Goal: Task Accomplishment & Management: Use online tool/utility

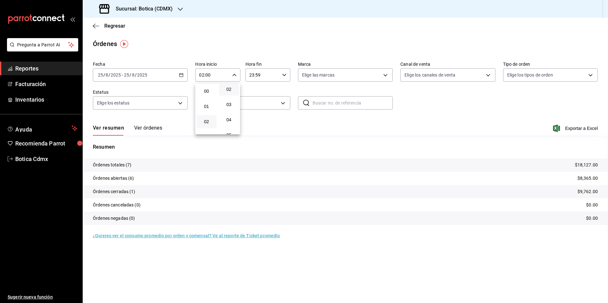
scroll to position [64, 0]
click at [231, 119] on span "06" at bounding box center [229, 119] width 12 height 5
type input "02:06"
click at [415, 108] on div at bounding box center [304, 151] width 608 height 303
click at [30, 69] on span "Reportes" at bounding box center [46, 68] width 62 height 9
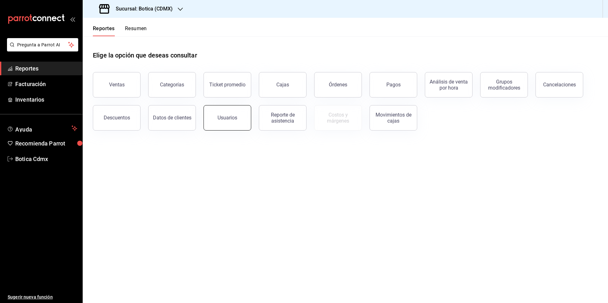
click at [219, 116] on div "Usuarios" at bounding box center [227, 118] width 20 height 6
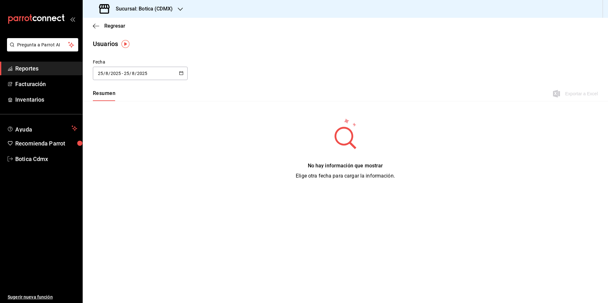
click at [181, 73] on icon "button" at bounding box center [181, 73] width 4 height 4
click at [109, 165] on li "Rango de fechas" at bounding box center [123, 165] width 60 height 14
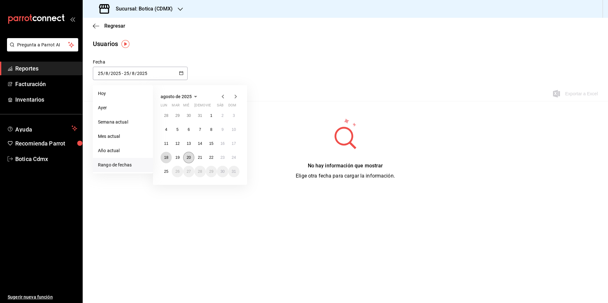
drag, startPoint x: 167, startPoint y: 157, endPoint x: 187, endPoint y: 154, distance: 20.3
click at [167, 156] on abbr "18" at bounding box center [166, 157] width 4 height 4
click at [236, 154] on button "24" at bounding box center [233, 157] width 11 height 11
type input "[DATE]"
type input "18"
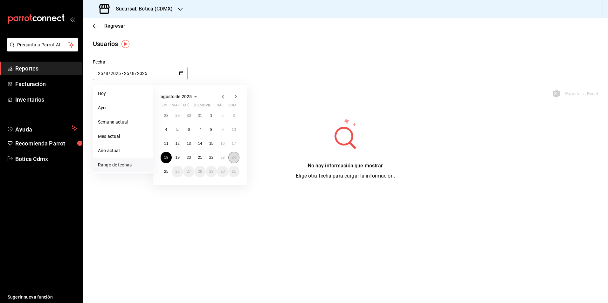
type input "[DATE]"
type input "24"
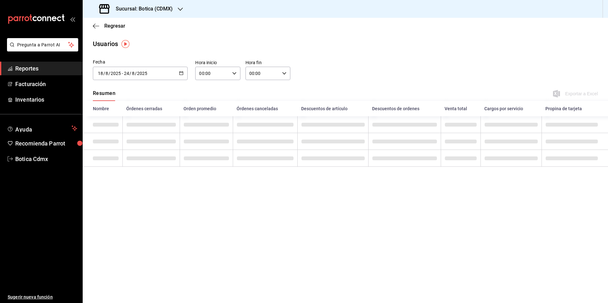
click at [230, 74] on div "00:00 Hora inicio" at bounding box center [217, 73] width 45 height 13
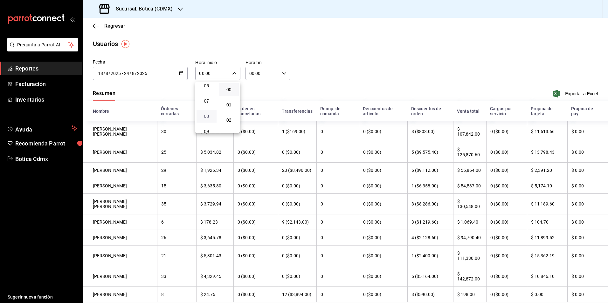
click at [206, 117] on span "08" at bounding box center [206, 116] width 12 height 5
type input "08:00"
click at [279, 71] on div at bounding box center [304, 151] width 608 height 303
click at [279, 71] on div "00:00 Hora fin" at bounding box center [267, 73] width 45 height 13
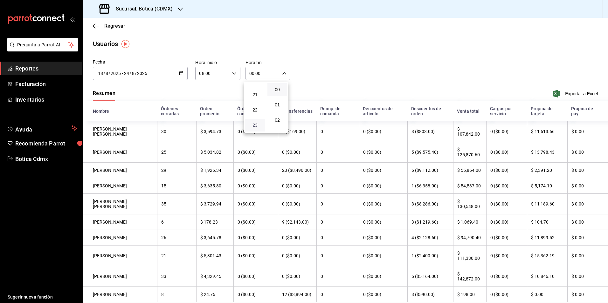
click at [254, 123] on span "23" at bounding box center [255, 125] width 12 height 5
type input "23:00"
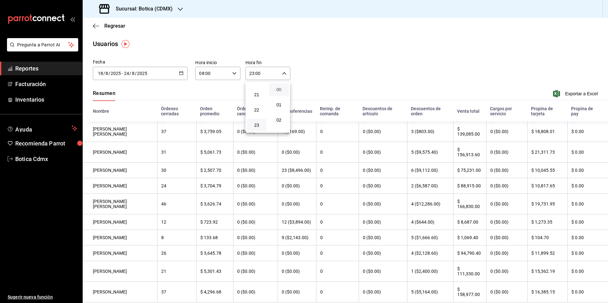
click at [281, 91] on span "00" at bounding box center [279, 89] width 12 height 5
drag, startPoint x: 606, startPoint y: 270, endPoint x: 607, endPoint y: 301, distance: 31.2
click at [607, 303] on html "Pregunta a Parrot AI Reportes Facturación Inventarios Ayuda Recomienda Parrot B…" at bounding box center [304, 151] width 608 height 303
drag, startPoint x: 605, startPoint y: 268, endPoint x: 607, endPoint y: 295, distance: 27.1
click at [607, 300] on html "Pregunta a Parrot AI Reportes Facturación Inventarios Ayuda Recomienda Parrot B…" at bounding box center [304, 151] width 608 height 303
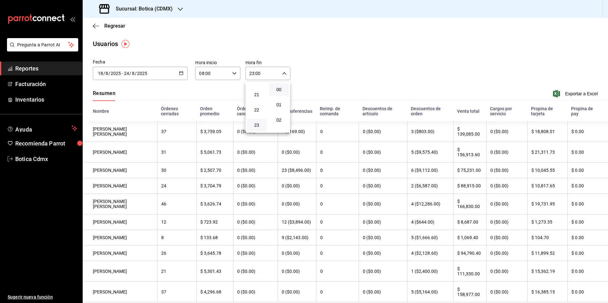
click at [605, 289] on div at bounding box center [304, 151] width 608 height 303
click at [605, 289] on div "00 01 02 03 04 05 06 07 08 09 10 11 12 13 14 15 16 17 18 19 20 21 22 23 00 01 0…" at bounding box center [304, 152] width 608 height 301
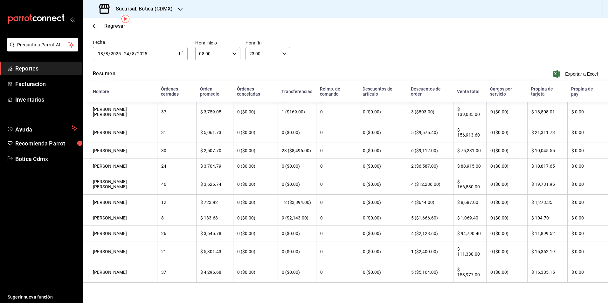
click at [230, 48] on div "08:00 Hora inicio" at bounding box center [217, 53] width 45 height 13
click at [210, 69] on span "04" at bounding box center [205, 67] width 12 height 5
type input "04:00"
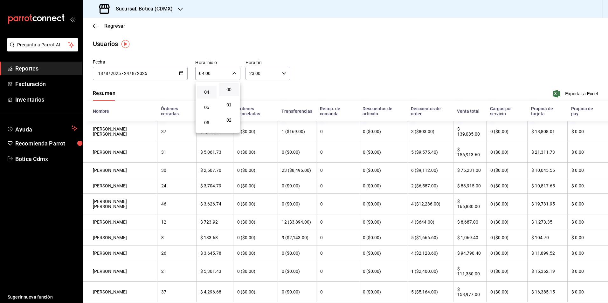
click at [283, 75] on div at bounding box center [304, 151] width 608 height 303
click at [282, 75] on icon "button" at bounding box center [284, 73] width 4 height 4
click at [256, 94] on button "02" at bounding box center [255, 91] width 20 height 13
click at [255, 106] on span "03" at bounding box center [256, 106] width 12 height 5
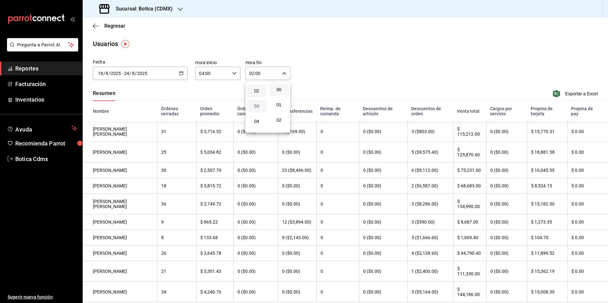
type input "03:00"
click at [429, 70] on div at bounding box center [304, 151] width 608 height 303
click at [574, 92] on span "Exportar a Excel" at bounding box center [576, 94] width 44 height 8
click at [180, 73] on icon "button" at bounding box center [181, 73] width 4 height 4
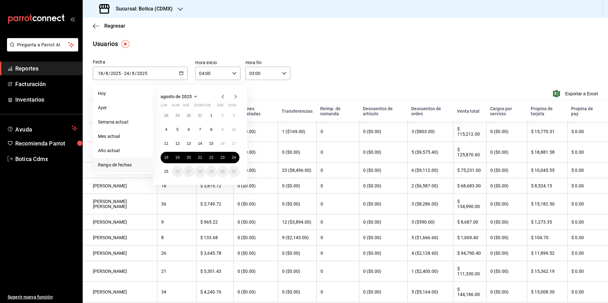
click at [222, 97] on icon "button" at bounding box center [223, 97] width 2 height 4
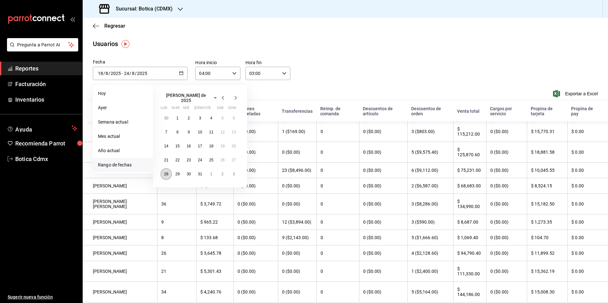
click at [167, 172] on abbr "28" at bounding box center [166, 174] width 4 height 4
click at [237, 173] on button "3" at bounding box center [233, 173] width 11 height 11
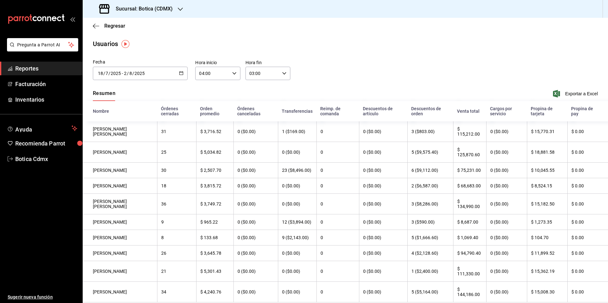
type input "[DATE]"
type input "28"
type input "7"
type input "[DATE]"
type input "3"
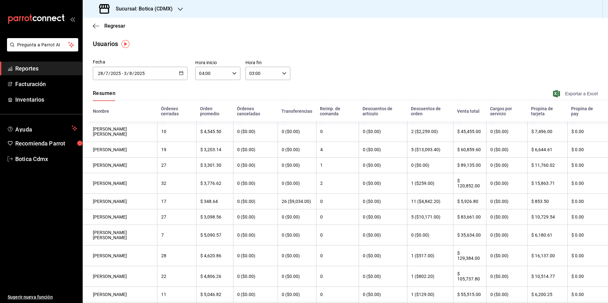
click at [576, 93] on span "Exportar a Excel" at bounding box center [576, 94] width 44 height 8
click at [183, 75] on div "[DATE] [DATE] - [DATE] [DATE]" at bounding box center [140, 73] width 95 height 13
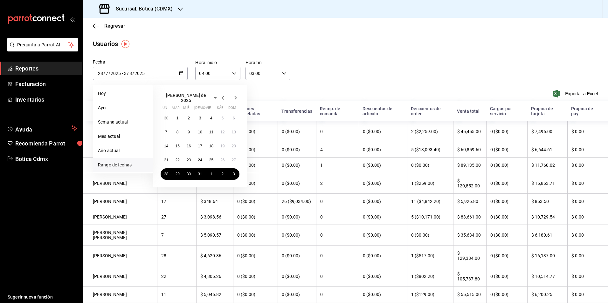
click at [235, 97] on icon "button" at bounding box center [236, 98] width 8 height 8
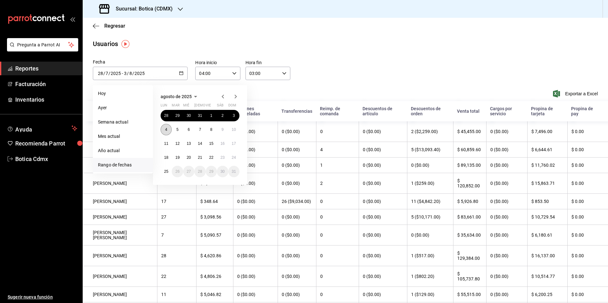
click at [166, 129] on abbr "4" at bounding box center [166, 129] width 2 height 4
click at [235, 132] on button "10" at bounding box center [233, 129] width 11 height 11
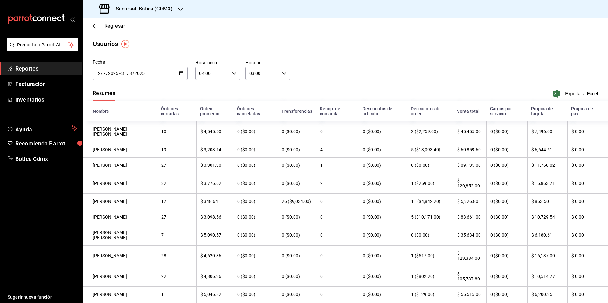
type input "[DATE]"
type input "4"
type input "8"
type input "[DATE]"
type input "10"
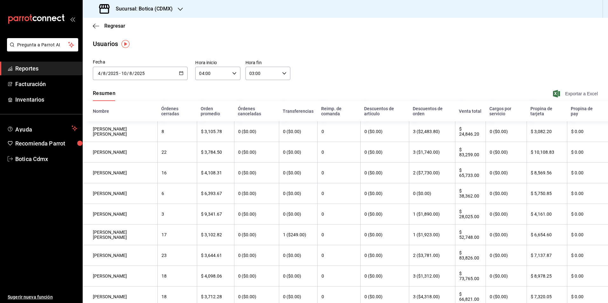
click at [576, 94] on span "Exportar a Excel" at bounding box center [576, 94] width 44 height 8
click at [180, 74] on icon "button" at bounding box center [181, 73] width 4 height 4
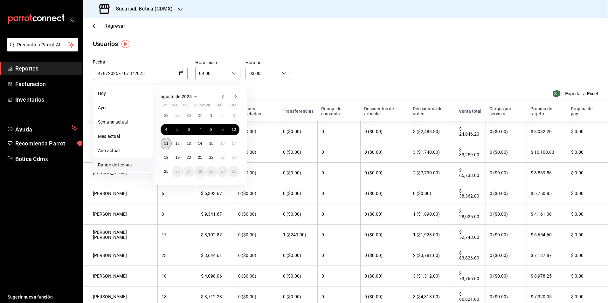
click at [165, 140] on button "11" at bounding box center [165, 143] width 11 height 11
click at [234, 146] on abbr "17" at bounding box center [234, 143] width 4 height 4
type input "[DATE]"
type input "11"
type input "[DATE]"
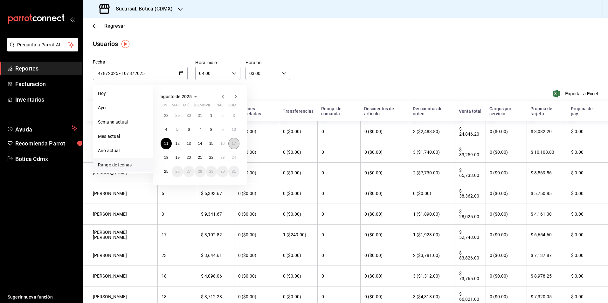
type input "17"
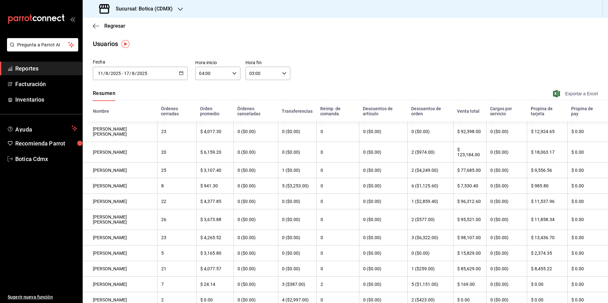
click at [575, 94] on span "Exportar a Excel" at bounding box center [576, 94] width 44 height 8
click at [180, 75] on button "button" at bounding box center [181, 73] width 4 height 5
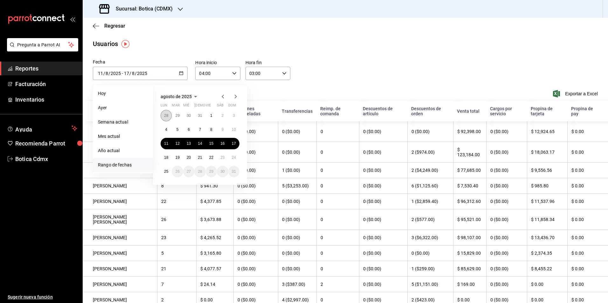
click at [167, 117] on abbr "28" at bounding box center [166, 115] width 4 height 4
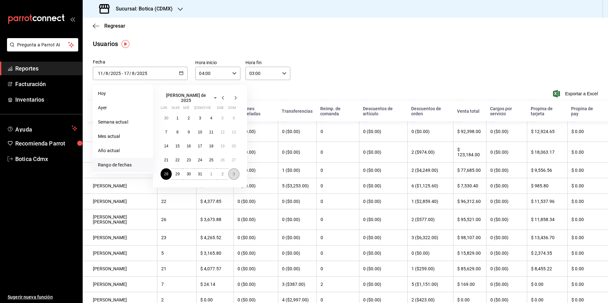
click at [235, 172] on button "3" at bounding box center [233, 173] width 11 height 11
type input "[DATE]"
type input "28"
type input "7"
type input "[DATE]"
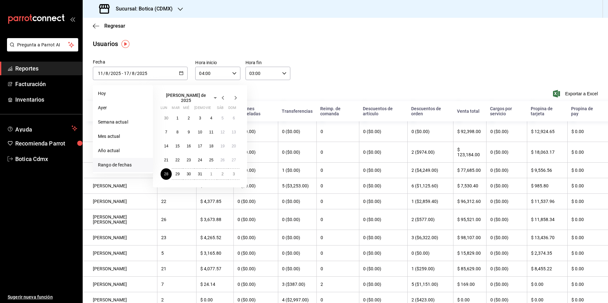
type input "3"
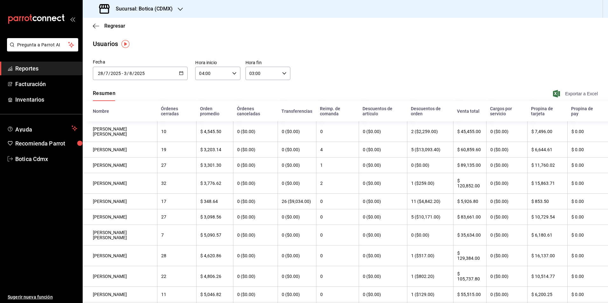
click at [576, 94] on span "Exportar a Excel" at bounding box center [576, 94] width 44 height 8
click at [182, 75] on button "button" at bounding box center [181, 73] width 4 height 5
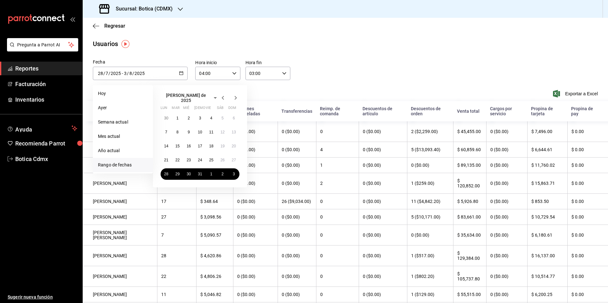
click at [234, 98] on icon "button" at bounding box center [236, 98] width 8 height 8
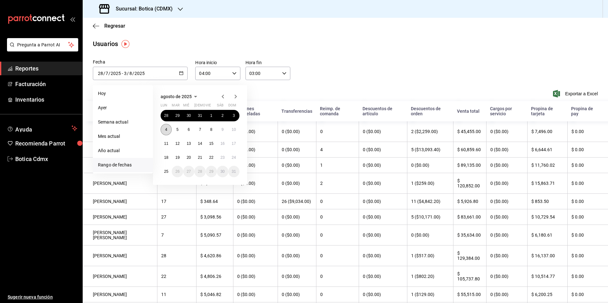
drag, startPoint x: 164, startPoint y: 131, endPoint x: 207, endPoint y: 133, distance: 43.0
click at [164, 131] on button "4" at bounding box center [165, 129] width 11 height 11
click at [232, 131] on abbr "10" at bounding box center [234, 129] width 4 height 4
type input "[DATE]"
type input "4"
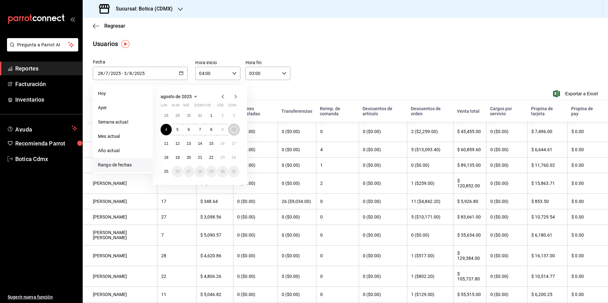
type input "8"
type input "[DATE]"
type input "10"
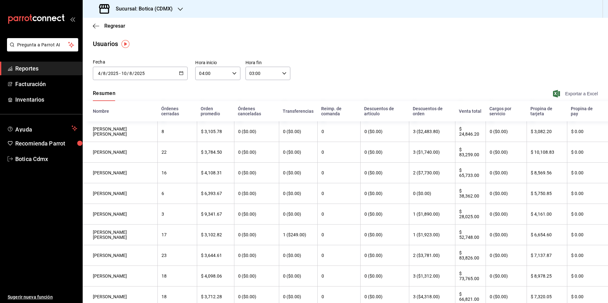
click at [566, 94] on span "Exportar a Excel" at bounding box center [576, 94] width 44 height 8
click at [183, 72] on div "[DATE] [DATE] - [DATE] [DATE]" at bounding box center [140, 73] width 95 height 13
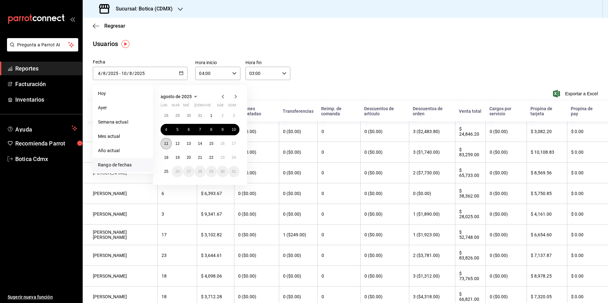
click at [164, 146] on abbr "11" at bounding box center [166, 143] width 4 height 4
click at [234, 146] on button "17" at bounding box center [233, 143] width 11 height 11
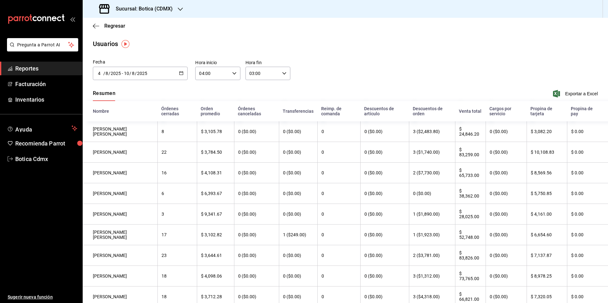
type input "[DATE]"
type input "11"
type input "[DATE]"
type input "17"
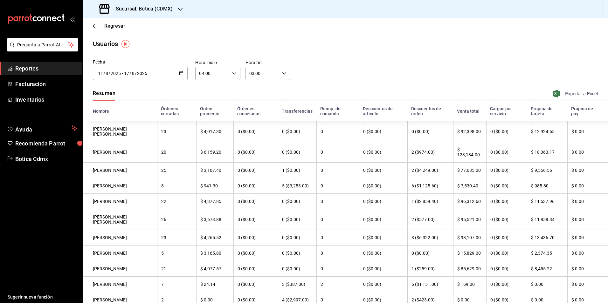
click at [575, 94] on span "Exportar a Excel" at bounding box center [576, 94] width 44 height 8
click at [181, 75] on \(Stroke\) "button" at bounding box center [181, 73] width 4 height 3
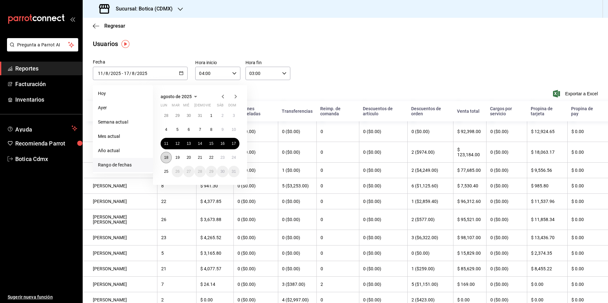
click at [166, 158] on abbr "18" at bounding box center [166, 157] width 4 height 4
click at [234, 158] on abbr "24" at bounding box center [234, 157] width 4 height 4
type input "[DATE]"
type input "18"
type input "[DATE]"
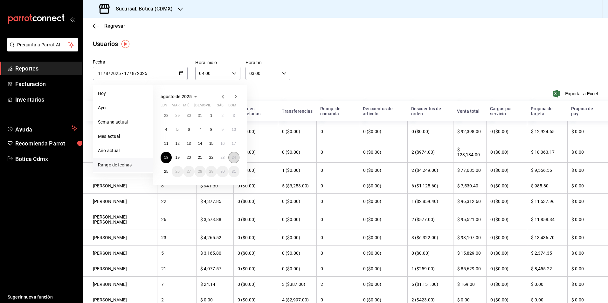
type input "24"
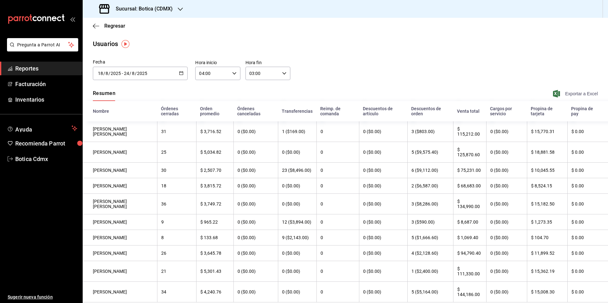
click at [570, 94] on span "Exportar a Excel" at bounding box center [576, 94] width 44 height 8
click at [113, 26] on span "Regresar" at bounding box center [114, 26] width 21 height 6
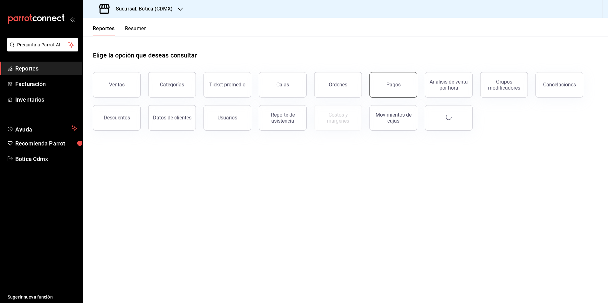
click at [388, 89] on button "Pagos" at bounding box center [393, 84] width 48 height 25
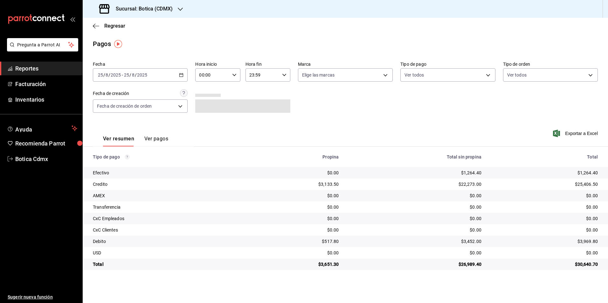
click at [212, 79] on input "00:00" at bounding box center [212, 75] width 34 height 13
click at [206, 122] on span "02" at bounding box center [206, 121] width 12 height 5
type input "02:00"
